Goal: Find specific page/section: Find specific page/section

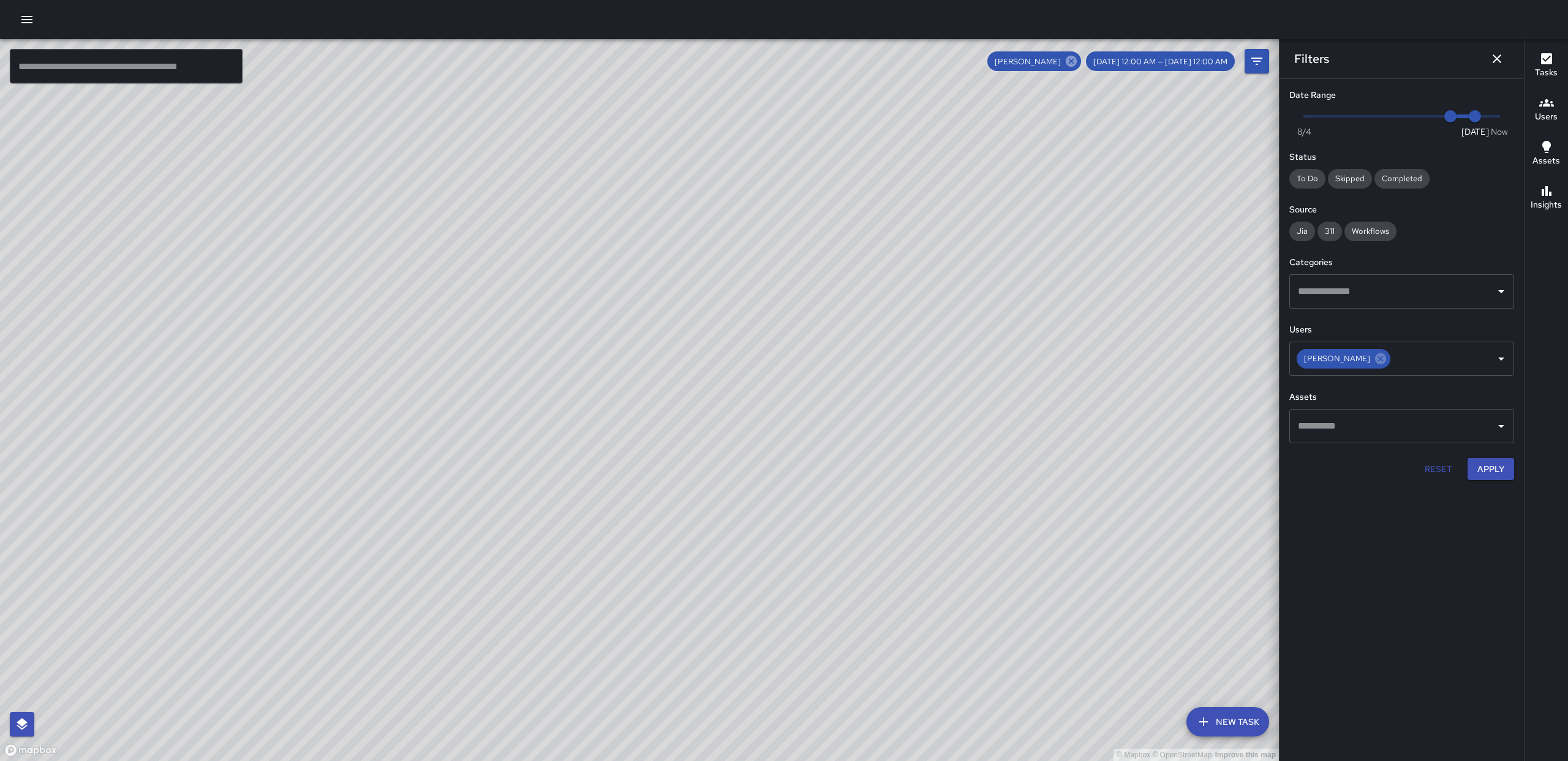
click at [1078, 63] on icon at bounding box center [1071, 61] width 14 height 14
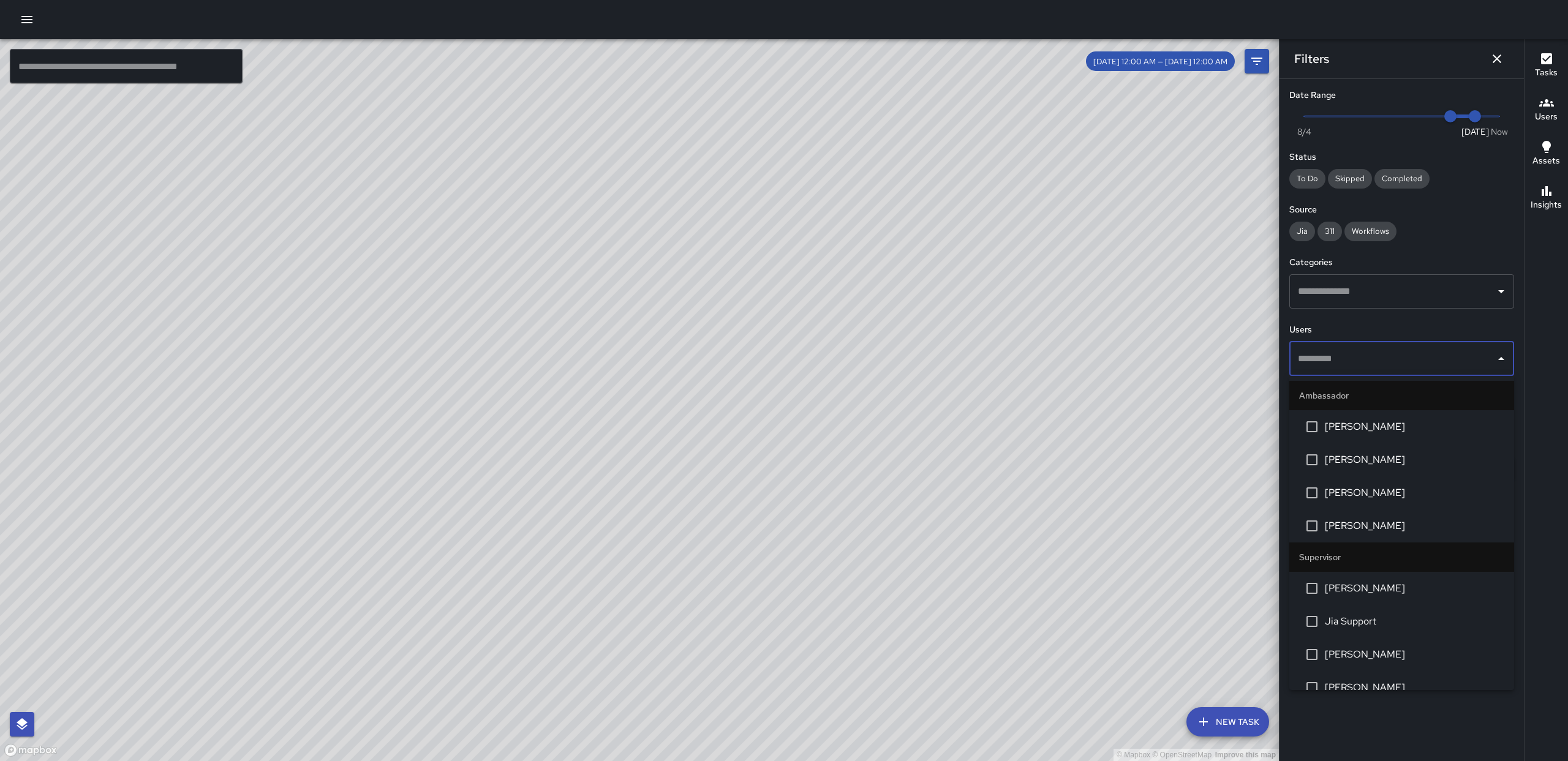
click at [1454, 363] on input "text" at bounding box center [1392, 358] width 195 height 23
click at [1356, 422] on span "[PERSON_NAME]" at bounding box center [1414, 426] width 179 height 14
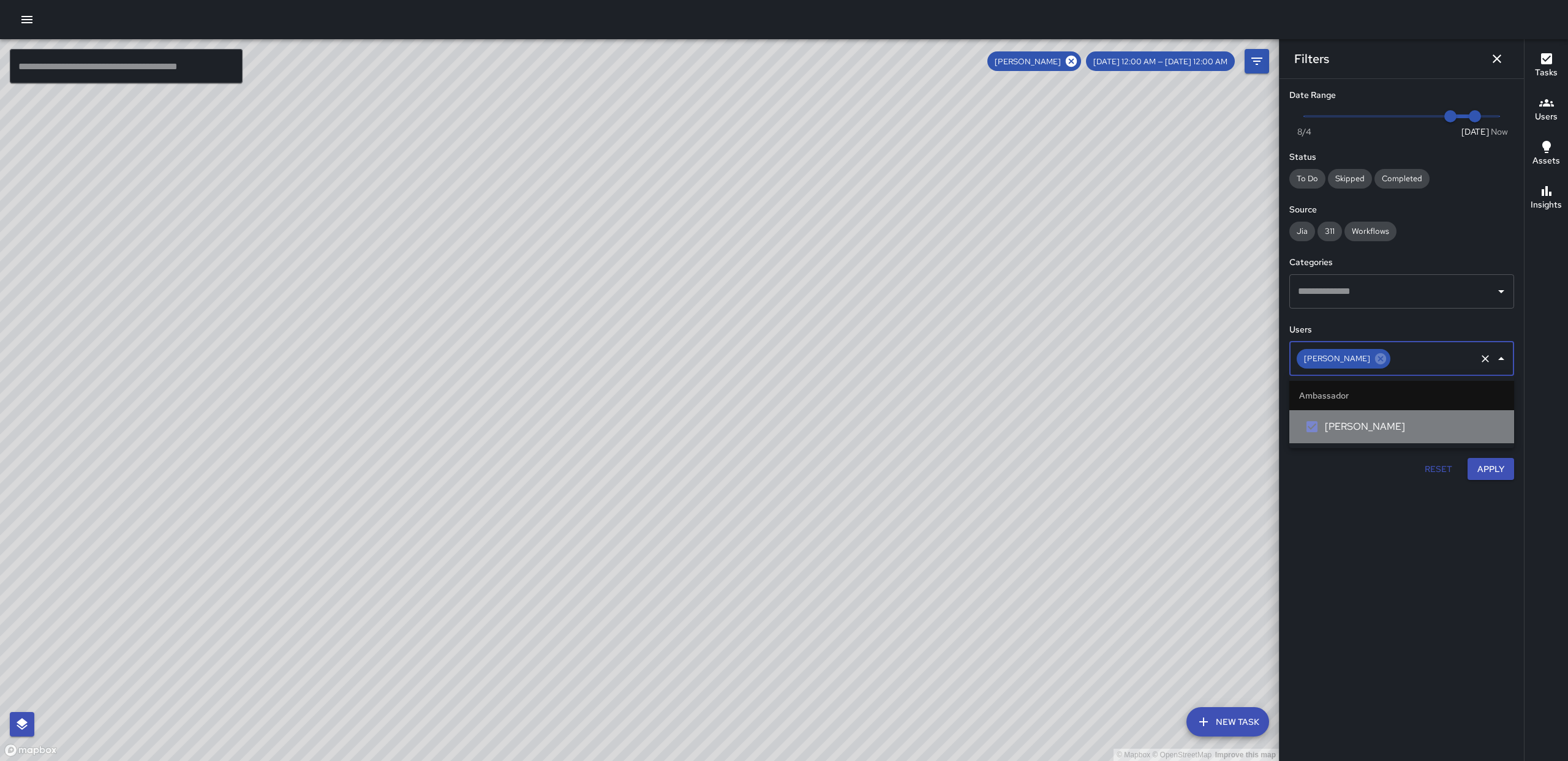
click at [1357, 420] on span "[PERSON_NAME]" at bounding box center [1414, 426] width 179 height 14
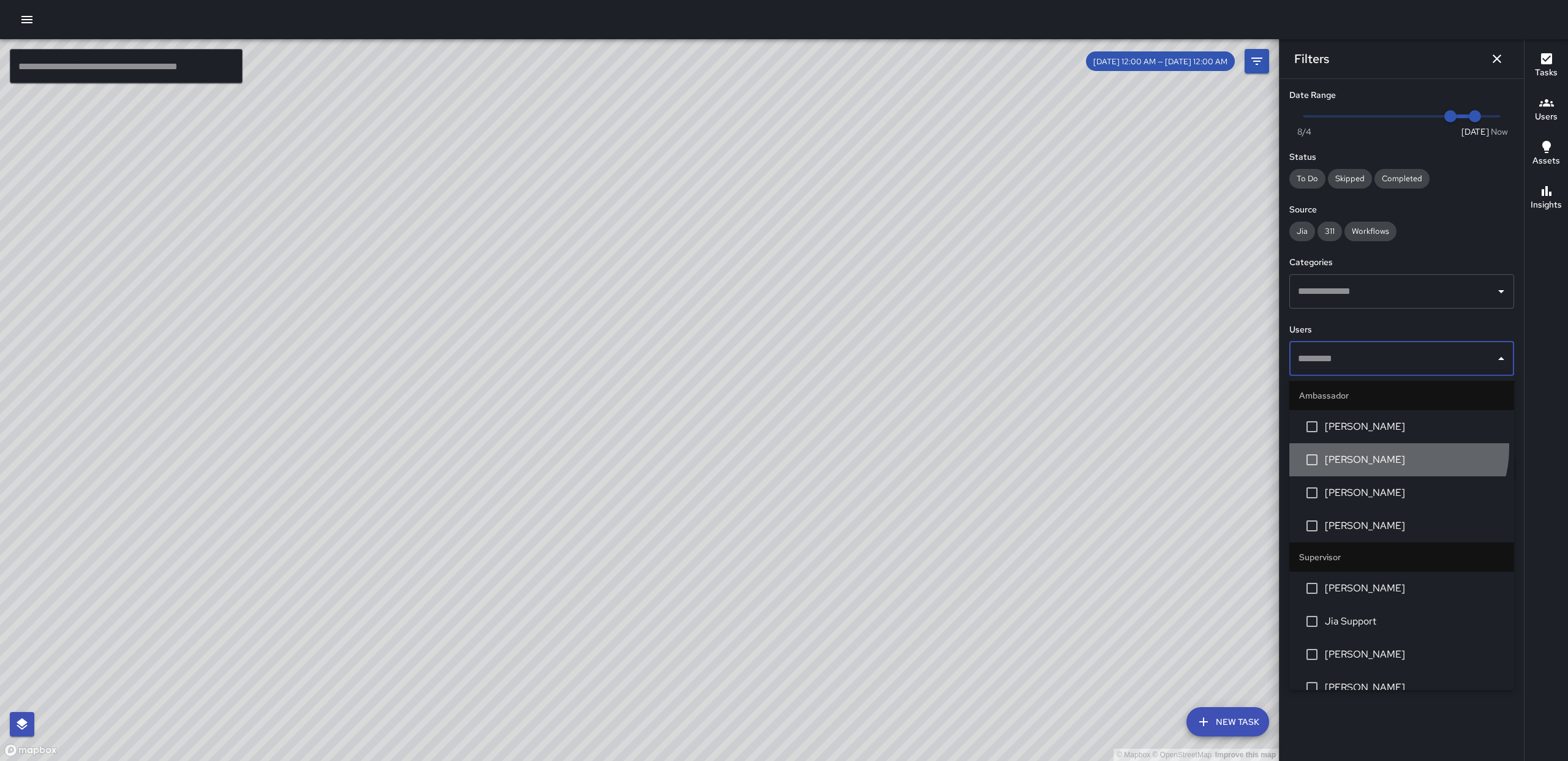
click at [1387, 446] on li "[PERSON_NAME]" at bounding box center [1401, 459] width 225 height 33
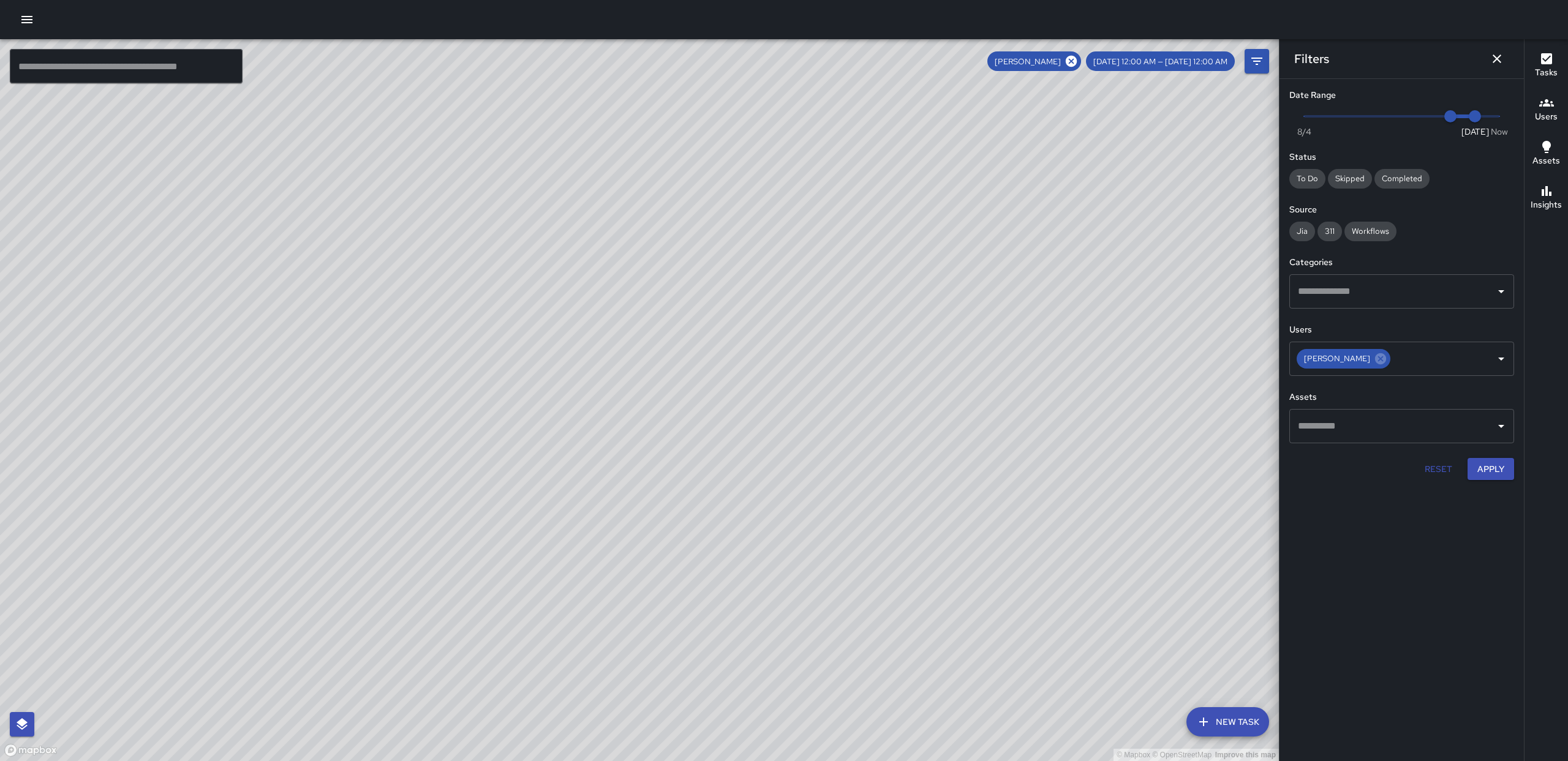
drag, startPoint x: 1007, startPoint y: 568, endPoint x: 923, endPoint y: 559, distance: 84.5
click at [1013, 407] on div "© Mapbox © OpenStreetMap Improve this map" at bounding box center [639, 400] width 1278 height 722
click at [1377, 361] on icon at bounding box center [1380, 358] width 11 height 11
drag, startPoint x: 1504, startPoint y: 122, endPoint x: 1530, endPoint y: 126, distance: 26.3
click at [1529, 126] on div "© Mapbox © OpenStreetMap Improve this map ​ New Task [DATE] 12:00 AM — [DATE] 1…" at bounding box center [784, 400] width 1568 height 722
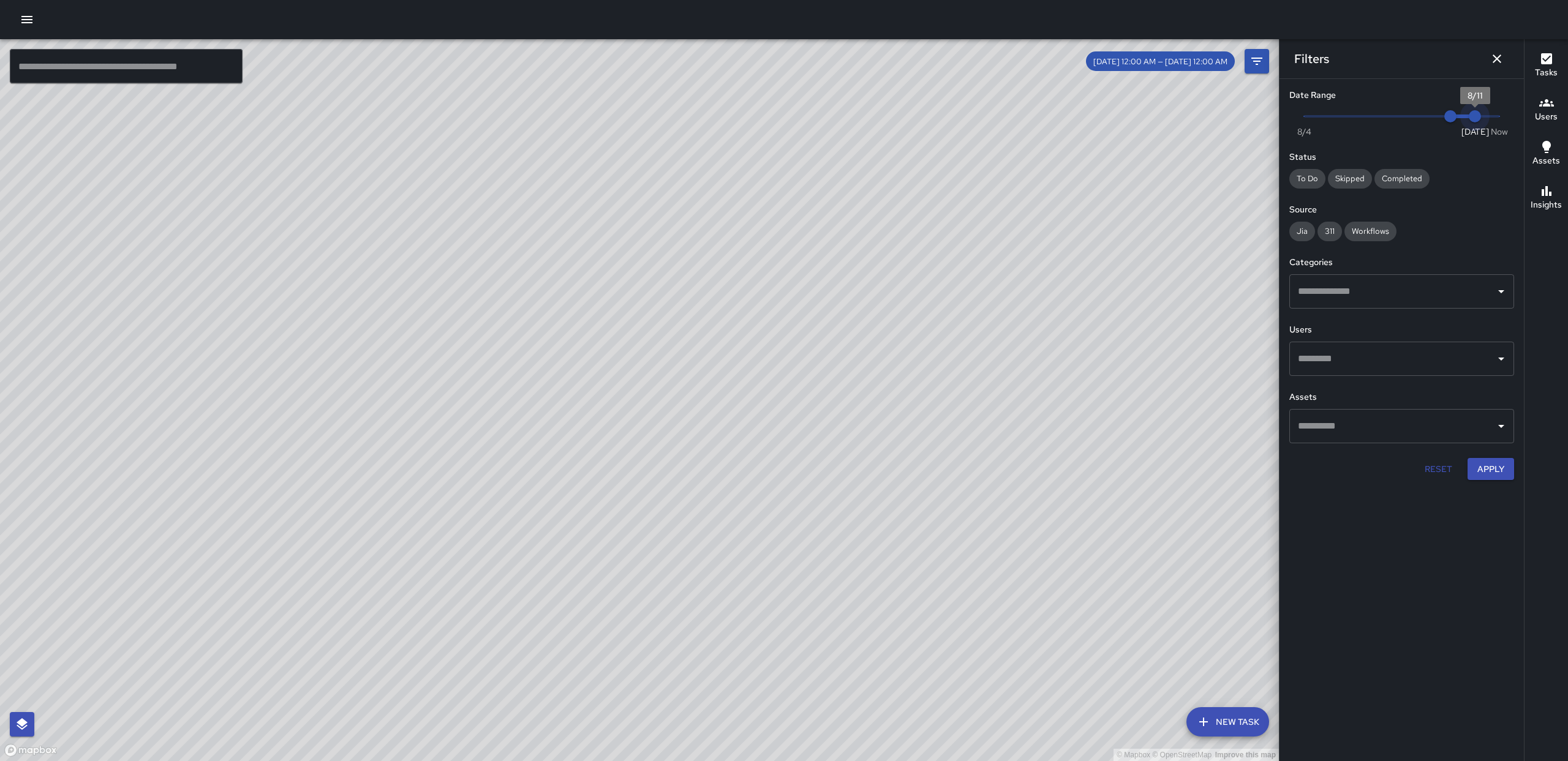
click at [1477, 122] on span "Now [DATE] 8/10 8/11" at bounding box center [1401, 116] width 195 height 18
type input "*"
drag, startPoint x: 1479, startPoint y: 122, endPoint x: 1517, endPoint y: 126, distance: 38.2
click at [1525, 125] on div "© Mapbox © OpenStreetMap Improve this map ​ New Task [DATE] 12:00 AM — [DATE] 1…" at bounding box center [784, 400] width 1568 height 722
type input "*"
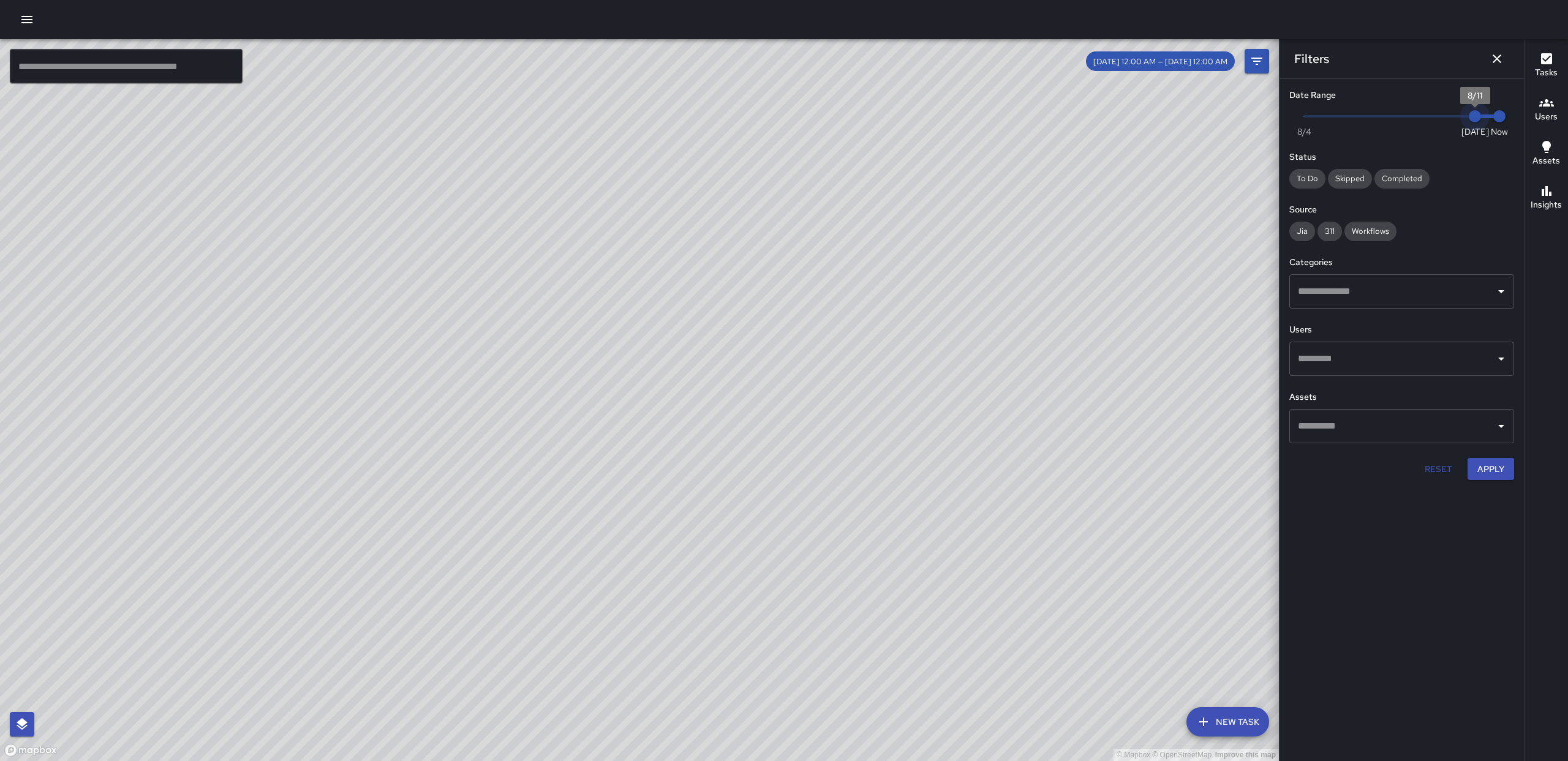
drag, startPoint x: 1454, startPoint y: 118, endPoint x: 1483, endPoint y: 120, distance: 29.1
click at [1481, 120] on span "8/11" at bounding box center [1474, 116] width 12 height 12
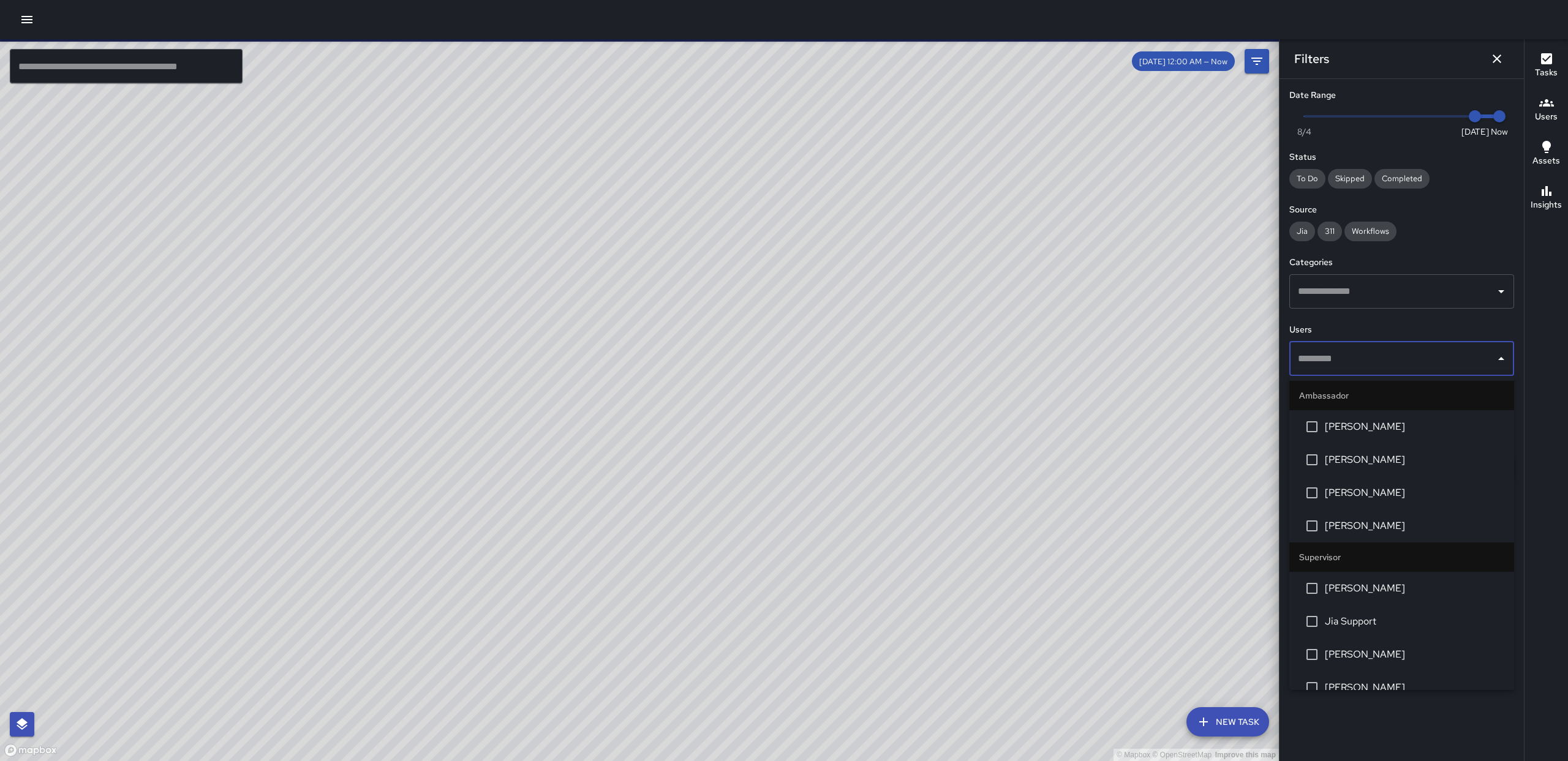
click at [1455, 360] on input "text" at bounding box center [1392, 358] width 195 height 23
click at [1376, 422] on span "[PERSON_NAME]" at bounding box center [1414, 426] width 179 height 14
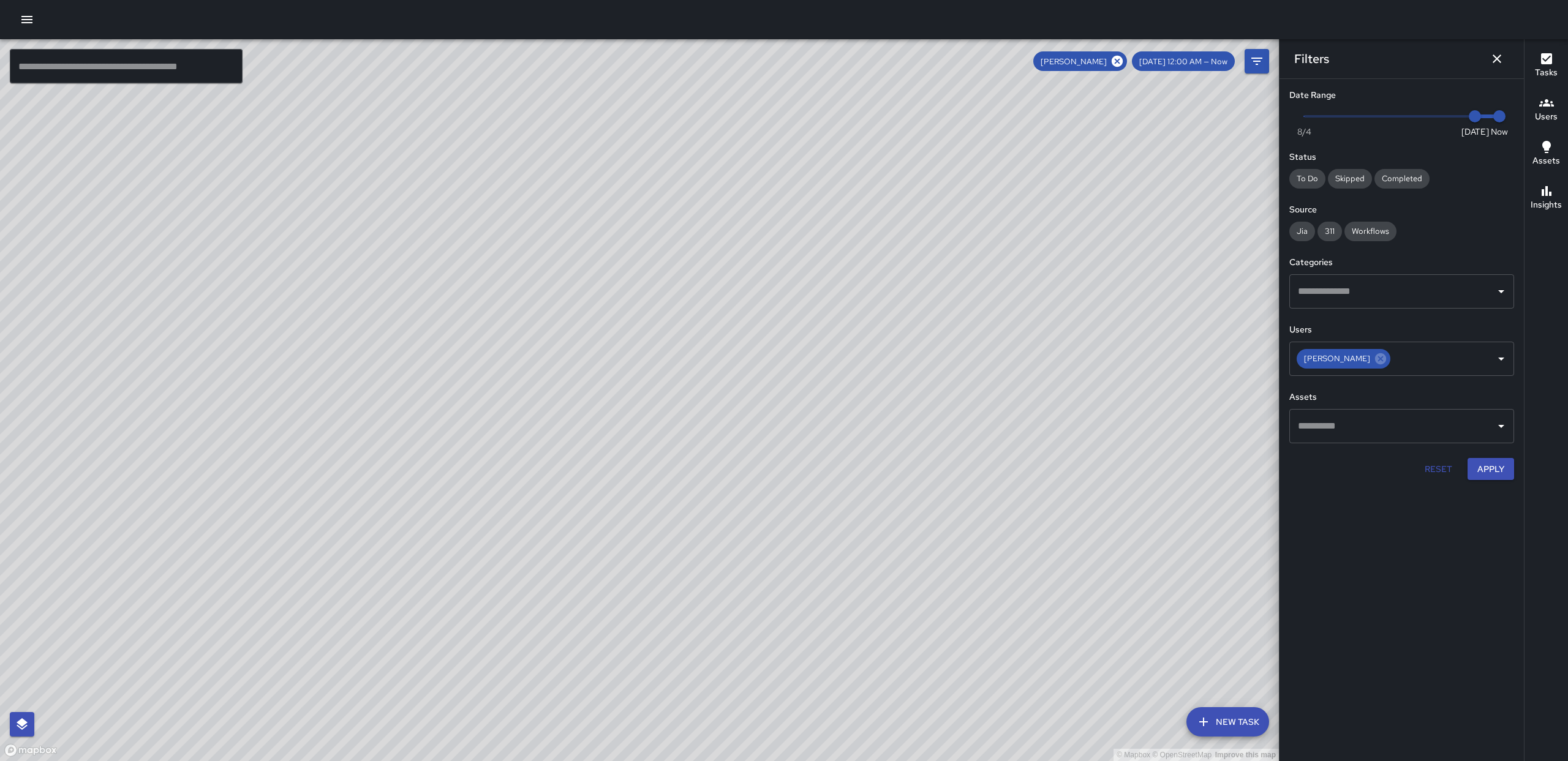
drag, startPoint x: 1154, startPoint y: 195, endPoint x: 1080, endPoint y: 562, distance: 374.4
click at [1089, 598] on div "© Mapbox © OpenStreetMap Improve this map" at bounding box center [639, 400] width 1278 height 722
drag, startPoint x: 1035, startPoint y: 246, endPoint x: 1061, endPoint y: 323, distance: 81.3
click at [1061, 323] on div "© Mapbox © OpenStreetMap Improve this map" at bounding box center [639, 400] width 1278 height 722
drag, startPoint x: 959, startPoint y: 368, endPoint x: 956, endPoint y: 311, distance: 57.1
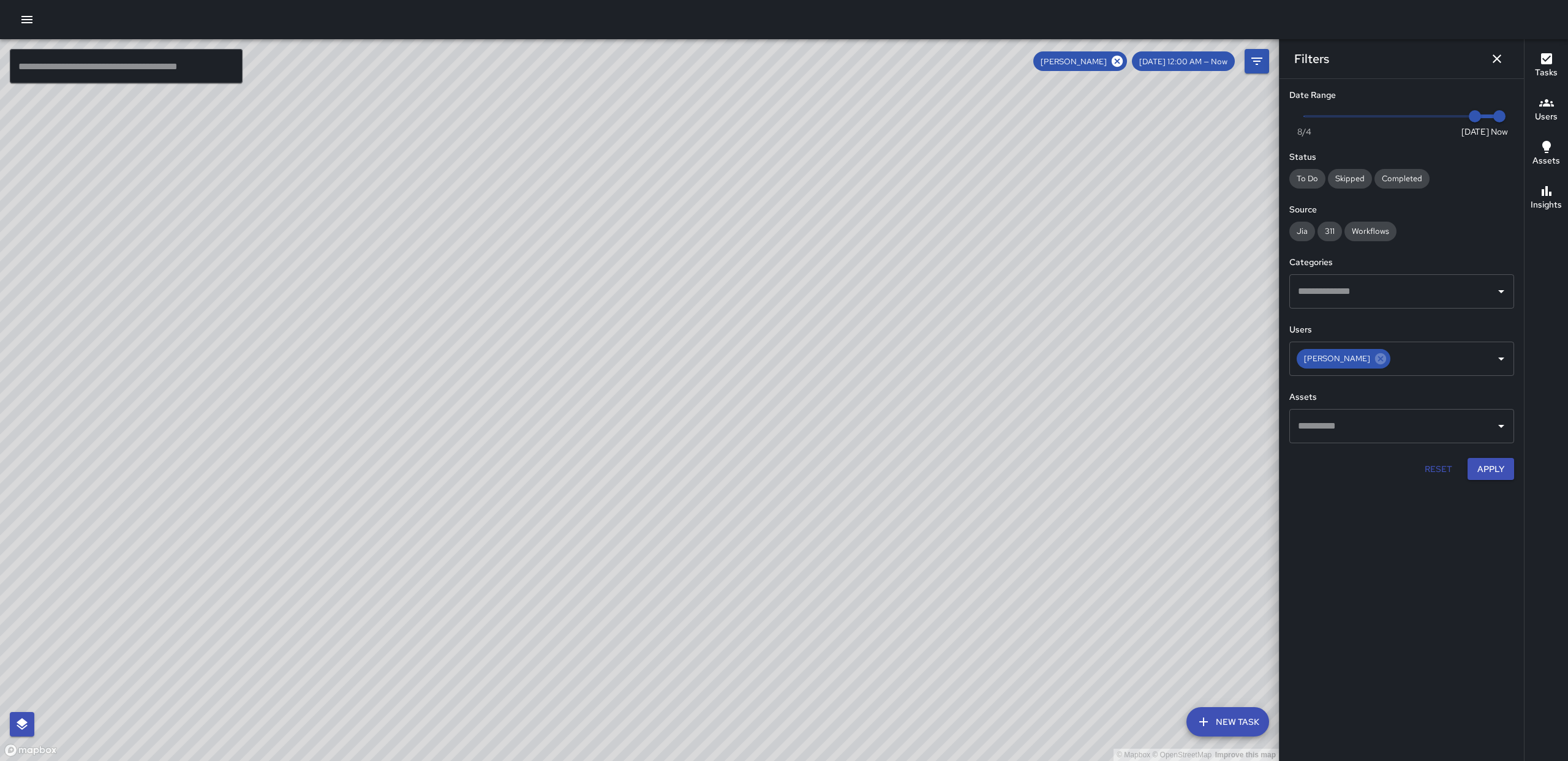
click at [956, 311] on div "© Mapbox © OpenStreetMap Improve this map" at bounding box center [639, 400] width 1278 height 722
drag, startPoint x: 897, startPoint y: 439, endPoint x: 907, endPoint y: 368, distance: 71.7
click at [912, 364] on div "© Mapbox © OpenStreetMap Improve this map" at bounding box center [639, 400] width 1278 height 722
drag, startPoint x: 947, startPoint y: 231, endPoint x: 959, endPoint y: 317, distance: 86.8
click at [981, 361] on div "© Mapbox © OpenStreetMap Improve this map" at bounding box center [639, 400] width 1278 height 722
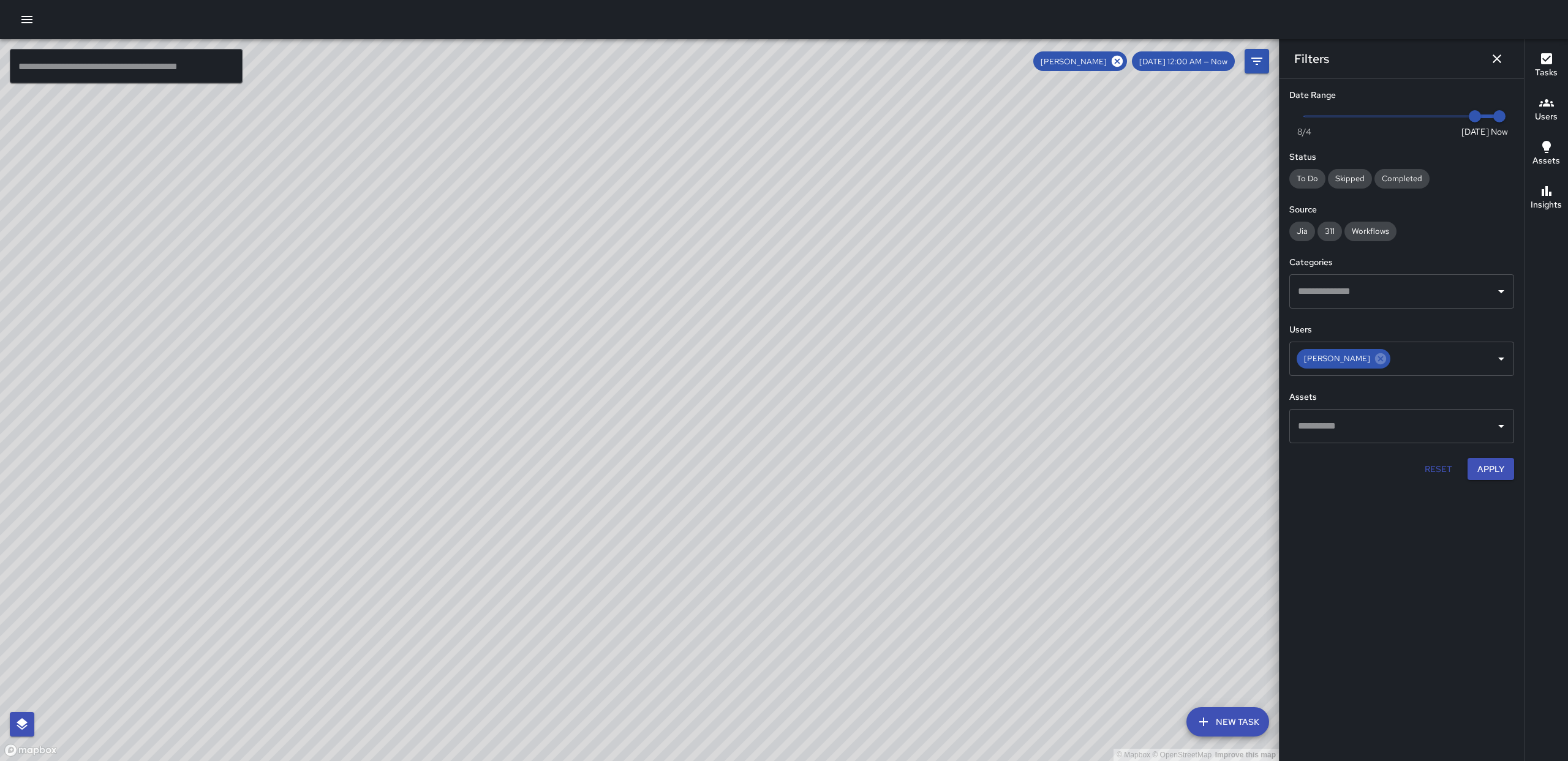
drag, startPoint x: 841, startPoint y: 249, endPoint x: 843, endPoint y: 166, distance: 83.0
click at [843, 166] on div "© Mapbox © OpenStreetMap Improve this map" at bounding box center [639, 400] width 1278 height 722
click at [1123, 63] on icon at bounding box center [1117, 61] width 11 height 11
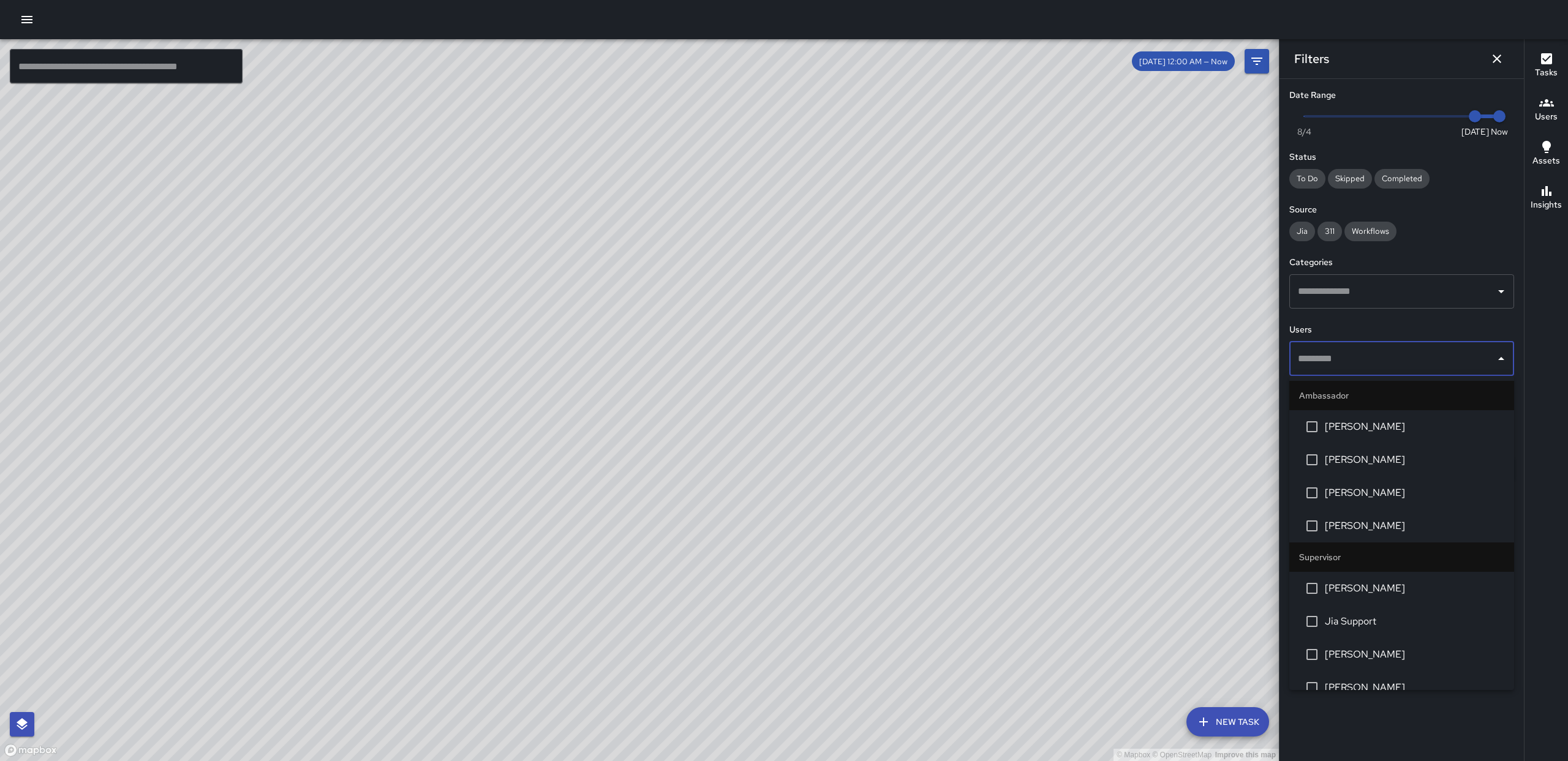
click at [1455, 351] on input "text" at bounding box center [1392, 358] width 195 height 23
drag, startPoint x: 1359, startPoint y: 453, endPoint x: 1356, endPoint y: 438, distance: 15.3
click at [1356, 438] on ul "Ambassador [PERSON_NAME] [PERSON_NAME] [PERSON_NAME] [PERSON_NAME] Supervisor […" at bounding box center [1401, 533] width 225 height 314
click at [1356, 438] on li "[PERSON_NAME]" at bounding box center [1401, 427] width 225 height 33
